Goal: Task Accomplishment & Management: Manage account settings

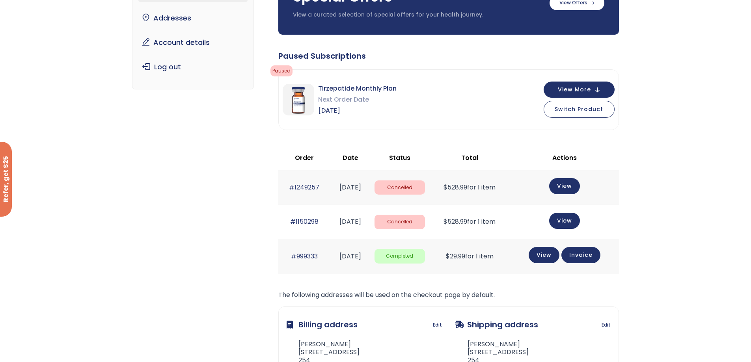
scroll to position [158, 0]
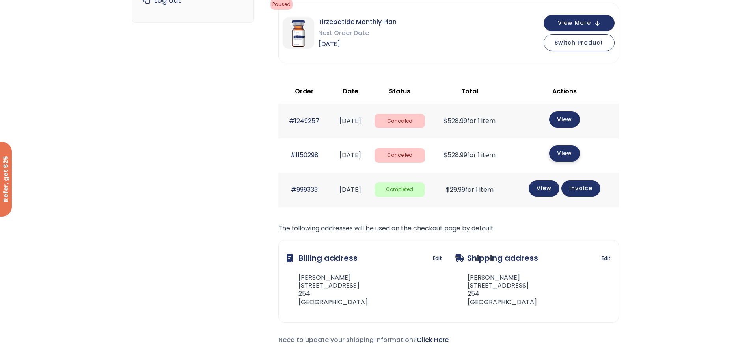
click at [574, 155] on link "View" at bounding box center [564, 153] width 31 height 16
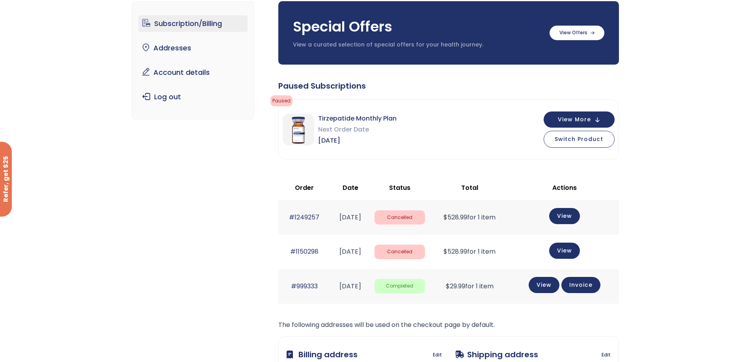
scroll to position [39, 0]
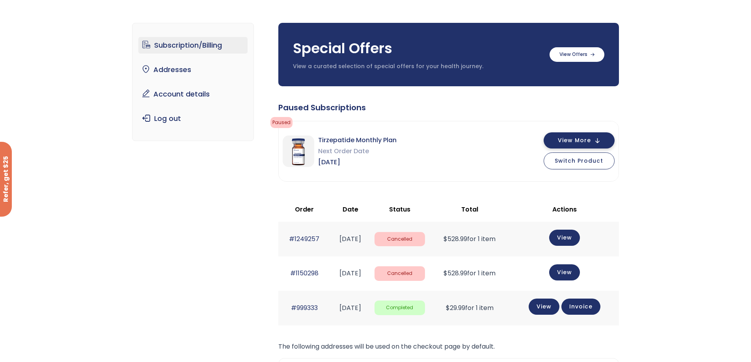
click at [573, 143] on span "View More" at bounding box center [574, 140] width 33 height 5
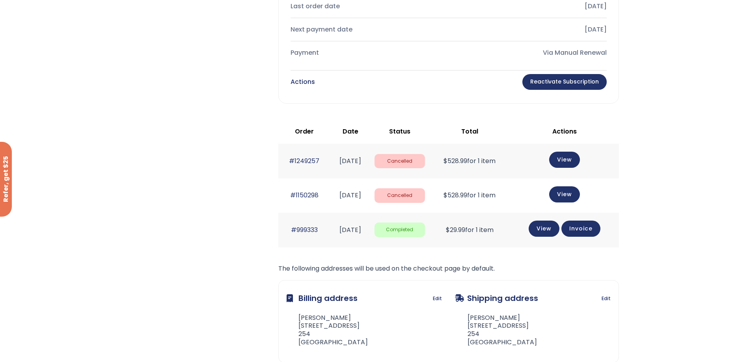
scroll to position [394, 0]
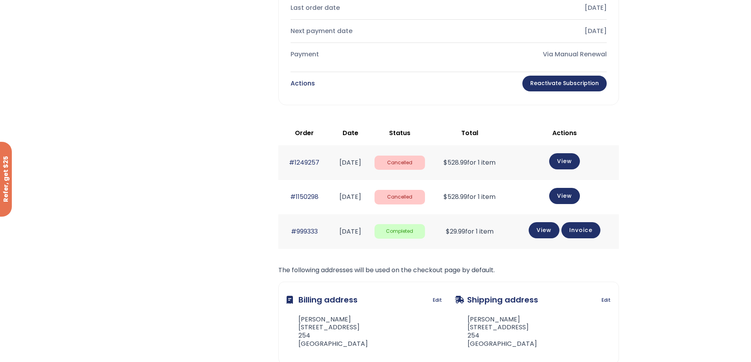
click at [574, 80] on link "Reactivate Subscription" at bounding box center [564, 84] width 84 height 16
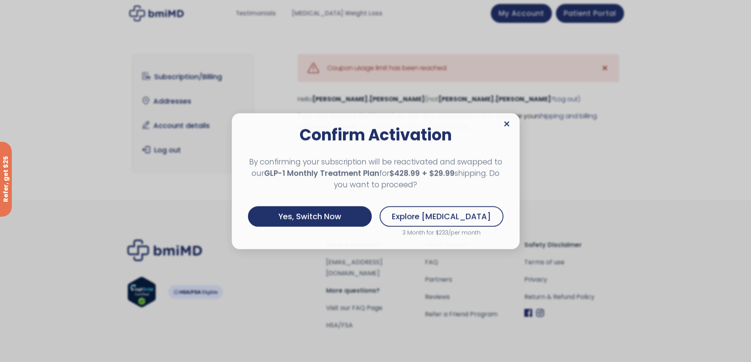
click at [506, 125] on icon at bounding box center [506, 123] width 5 height 5
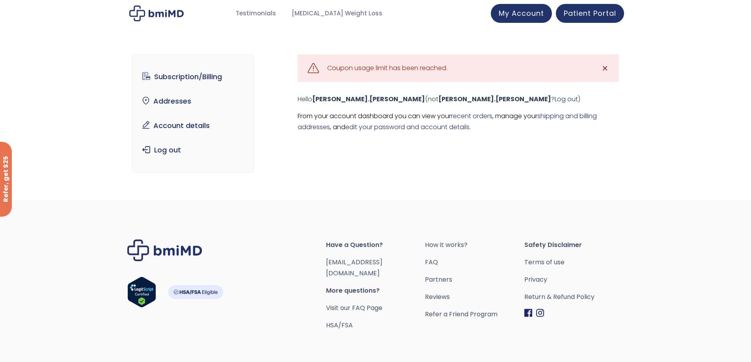
click at [605, 69] on span "✕" at bounding box center [605, 68] width 7 height 11
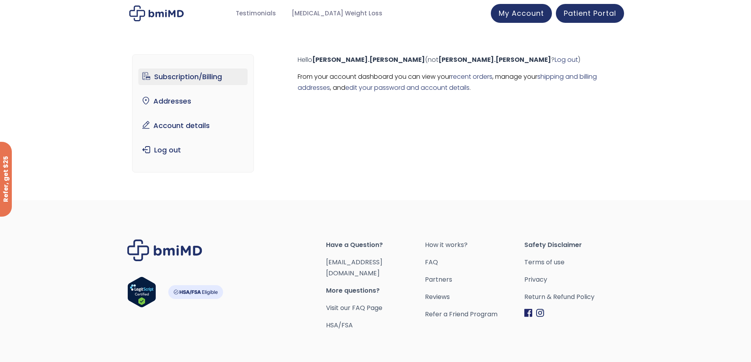
click at [172, 82] on link "Subscription/Billing" at bounding box center [192, 77] width 109 height 17
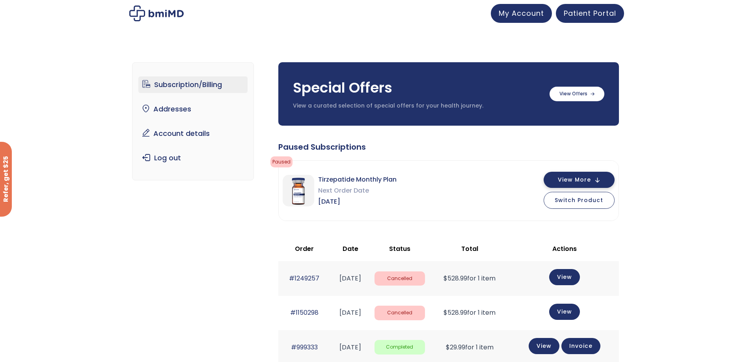
click at [559, 173] on button "View More" at bounding box center [579, 180] width 71 height 16
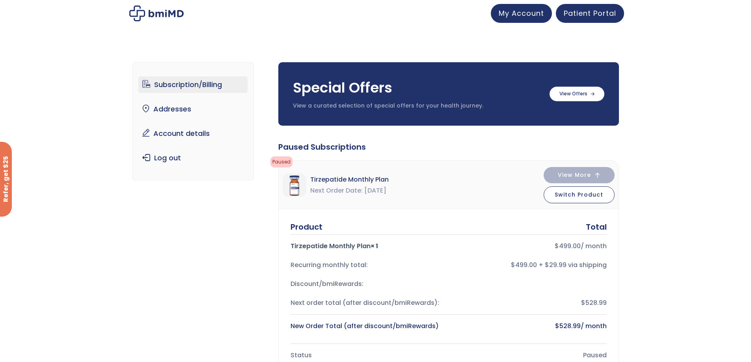
click at [142, 13] on img at bounding box center [156, 14] width 54 height 16
